Goal: Task Accomplishment & Management: Manage account settings

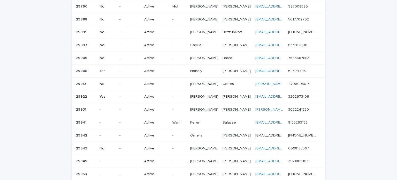
scroll to position [26, 0]
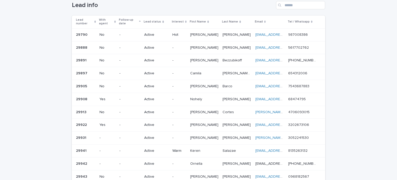
click at [200, 46] on p "[PERSON_NAME]" at bounding box center [204, 47] width 29 height 5
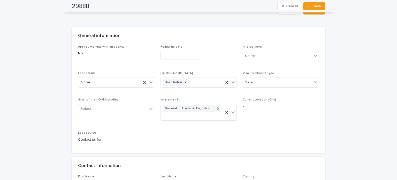
scroll to position [26, 0]
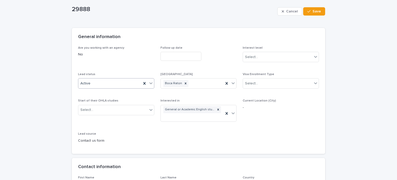
click at [103, 78] on div "Active" at bounding box center [116, 83] width 76 height 10
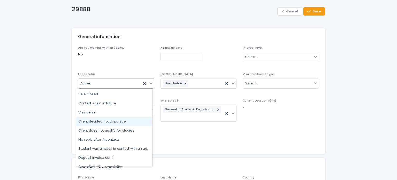
click at [109, 121] on div "Client decided not to pursue" at bounding box center [114, 121] width 76 height 9
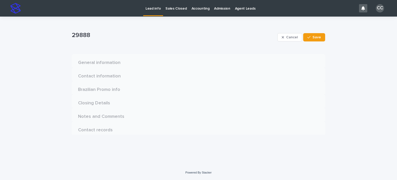
scroll to position [0, 0]
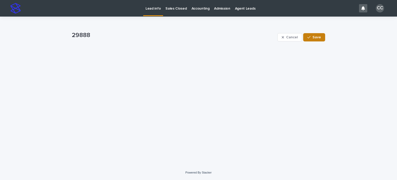
click at [314, 38] on span "Save" at bounding box center [317, 37] width 9 height 4
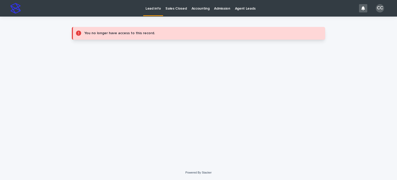
click at [149, 6] on p "Lead info" at bounding box center [153, 5] width 15 height 11
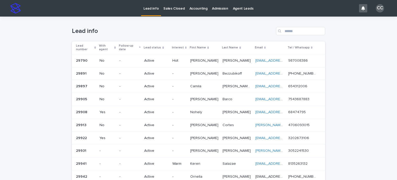
click at [168, 72] on p "Active" at bounding box center [156, 73] width 24 height 4
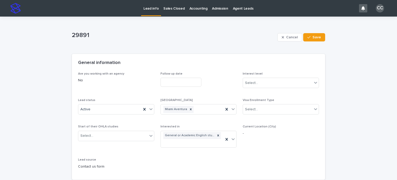
click at [152, 9] on p "Lead info" at bounding box center [151, 5] width 15 height 11
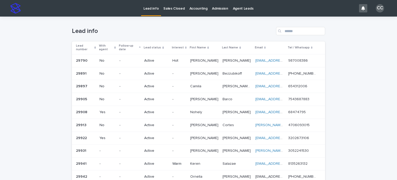
click at [152, 85] on p "Active" at bounding box center [156, 86] width 24 height 4
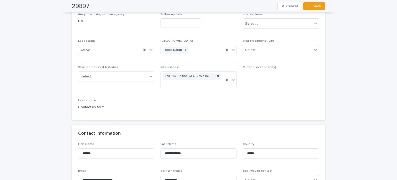
scroll to position [52, 0]
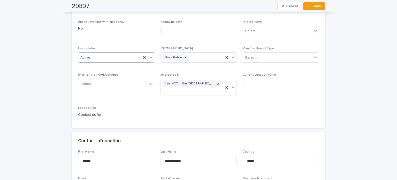
click at [102, 58] on div "Active" at bounding box center [109, 57] width 63 height 9
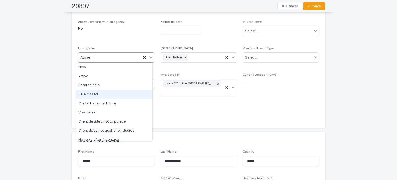
scroll to position [26, 0]
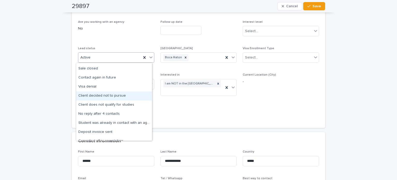
click at [119, 96] on div "Client decided not to pursue" at bounding box center [114, 95] width 76 height 9
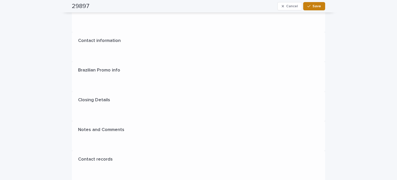
scroll to position [0, 0]
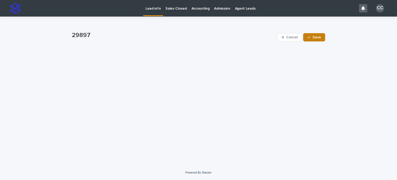
click at [314, 39] on span "Save" at bounding box center [317, 37] width 9 height 4
click at [151, 9] on p "Lead info" at bounding box center [153, 5] width 15 height 11
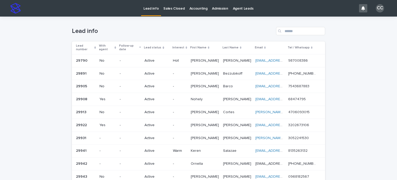
click at [149, 86] on p "Active" at bounding box center [157, 86] width 24 height 4
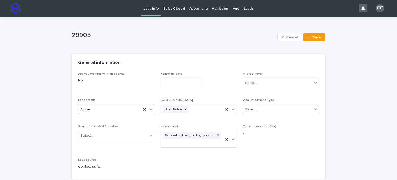
click at [108, 106] on div "Active" at bounding box center [109, 109] width 63 height 9
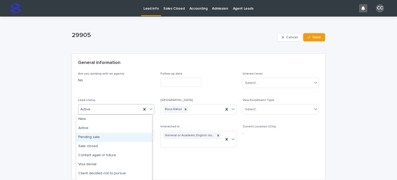
scroll to position [26, 0]
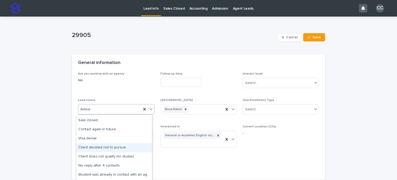
click at [113, 148] on div "Client decided not to pursue" at bounding box center [114, 147] width 76 height 9
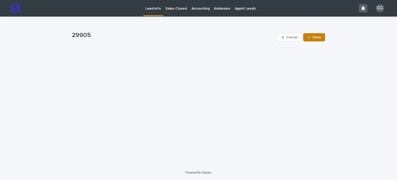
click at [311, 41] on button "Save" at bounding box center [315, 37] width 22 height 8
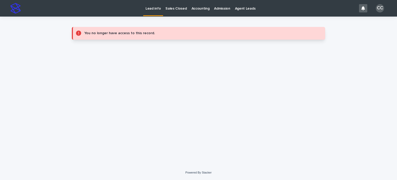
click at [150, 9] on p "Lead info" at bounding box center [153, 5] width 15 height 11
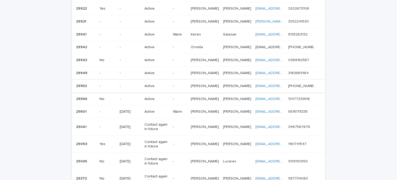
scroll to position [129, 0]
